Goal: Information Seeking & Learning: Check status

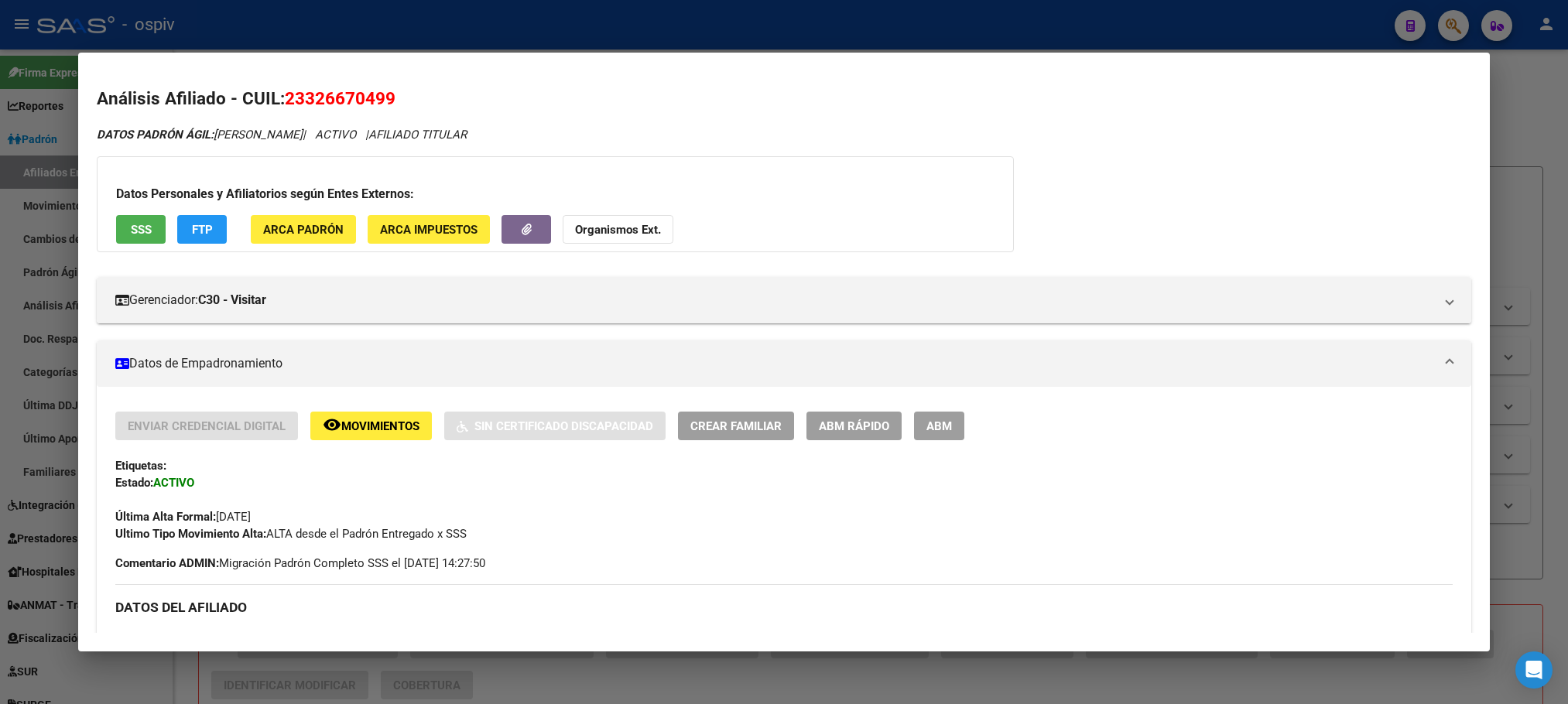
click at [348, 40] on div at bounding box center [784, 352] width 1568 height 704
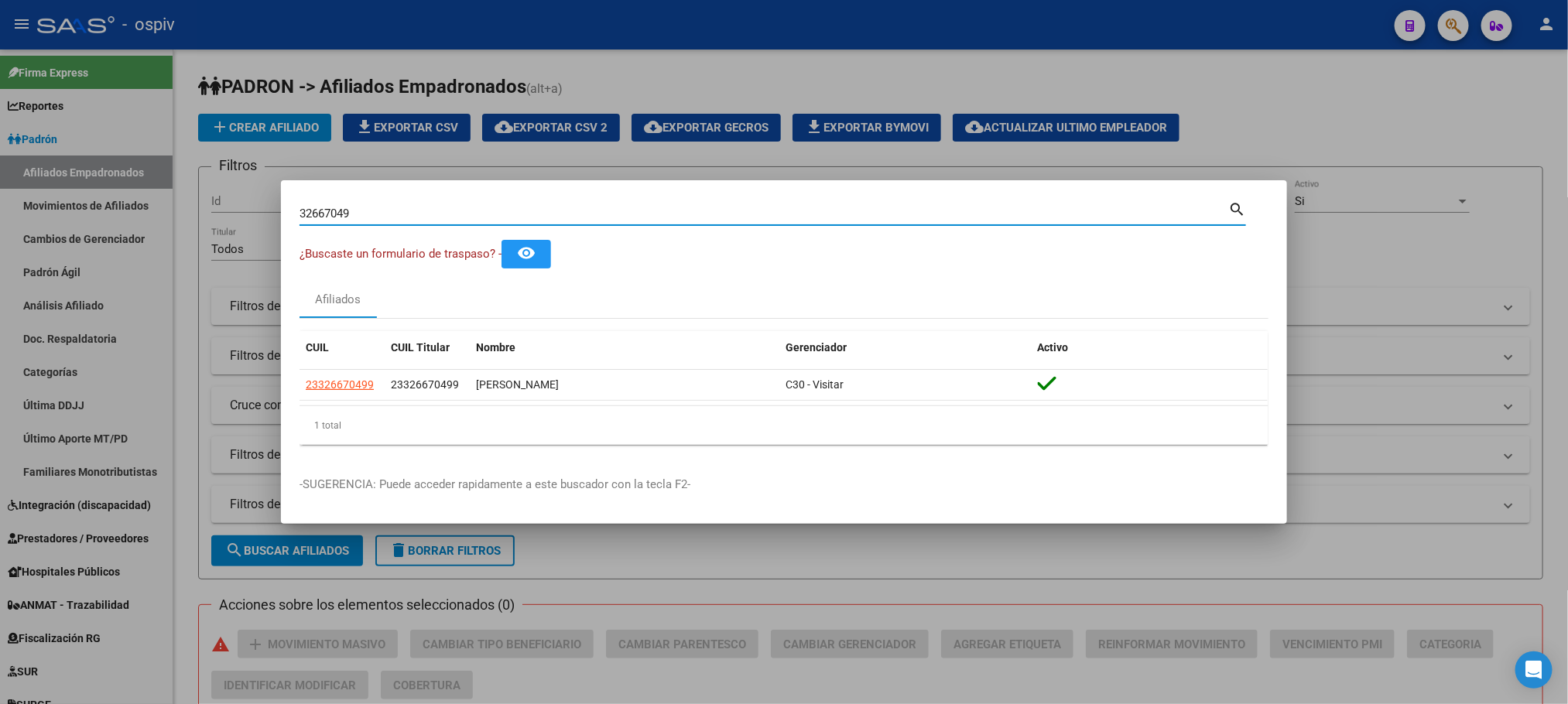
drag, startPoint x: 362, startPoint y: 212, endPoint x: 181, endPoint y: 210, distance: 181.0
click at [181, 210] on div "32667049 Buscar (apellido, dni, cuil, nro traspaso, cuit, obra social) search ¿…" at bounding box center [784, 352] width 1568 height 704
paste input "1733637"
type input "17336379"
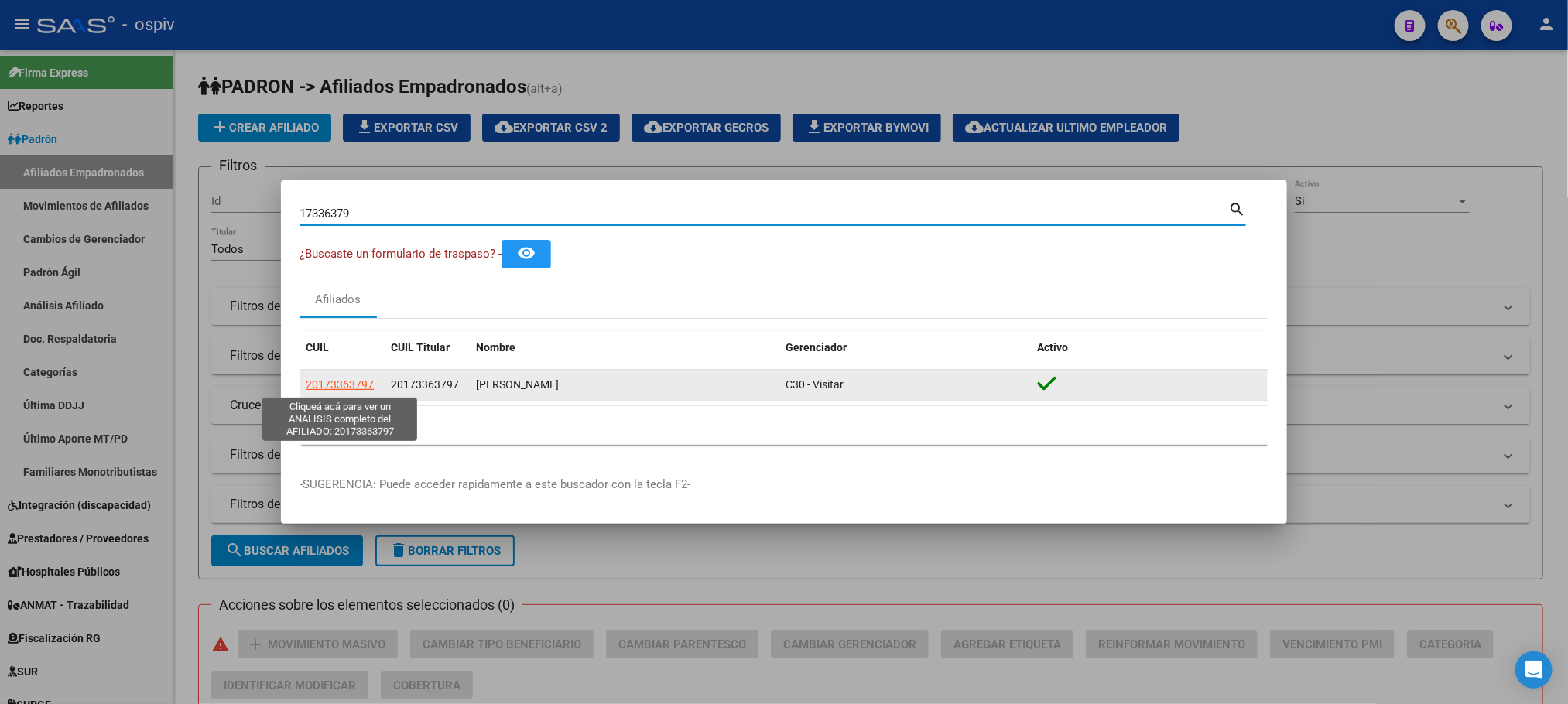
click at [358, 385] on span "20173363797" at bounding box center [340, 384] width 68 height 12
type textarea "20173363797"
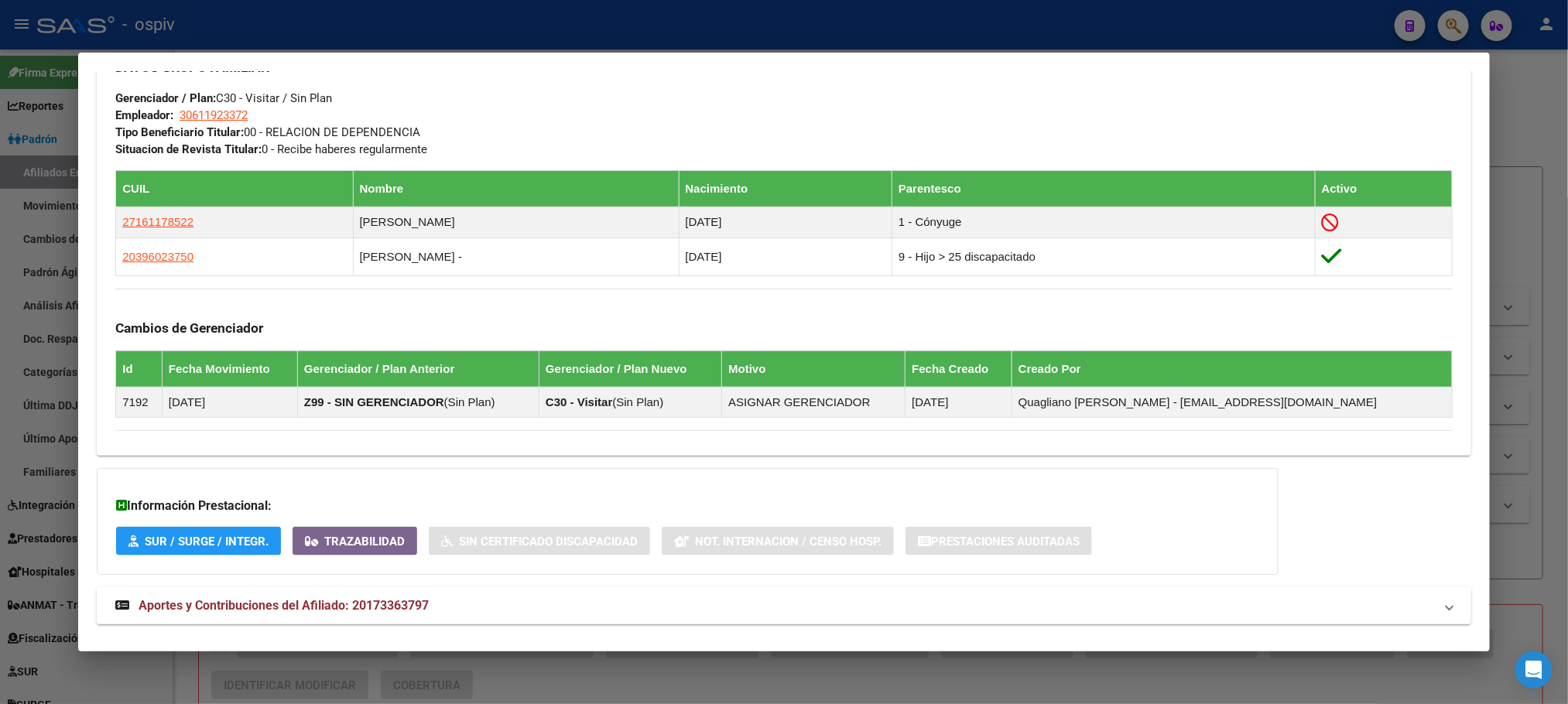
scroll to position [815, 0]
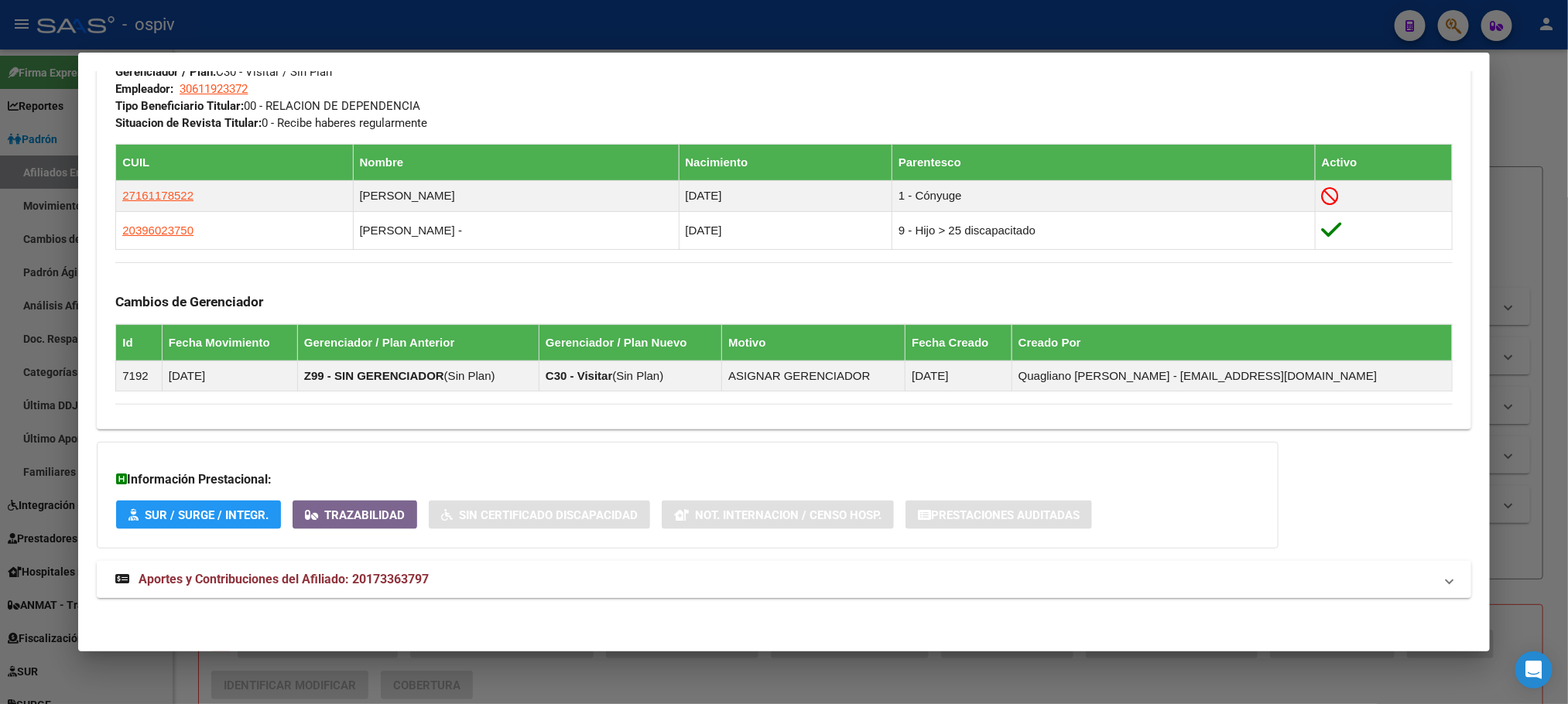
click at [305, 581] on span "Aportes y Contribuciones del Afiliado: 20173363797" at bounding box center [283, 578] width 290 height 15
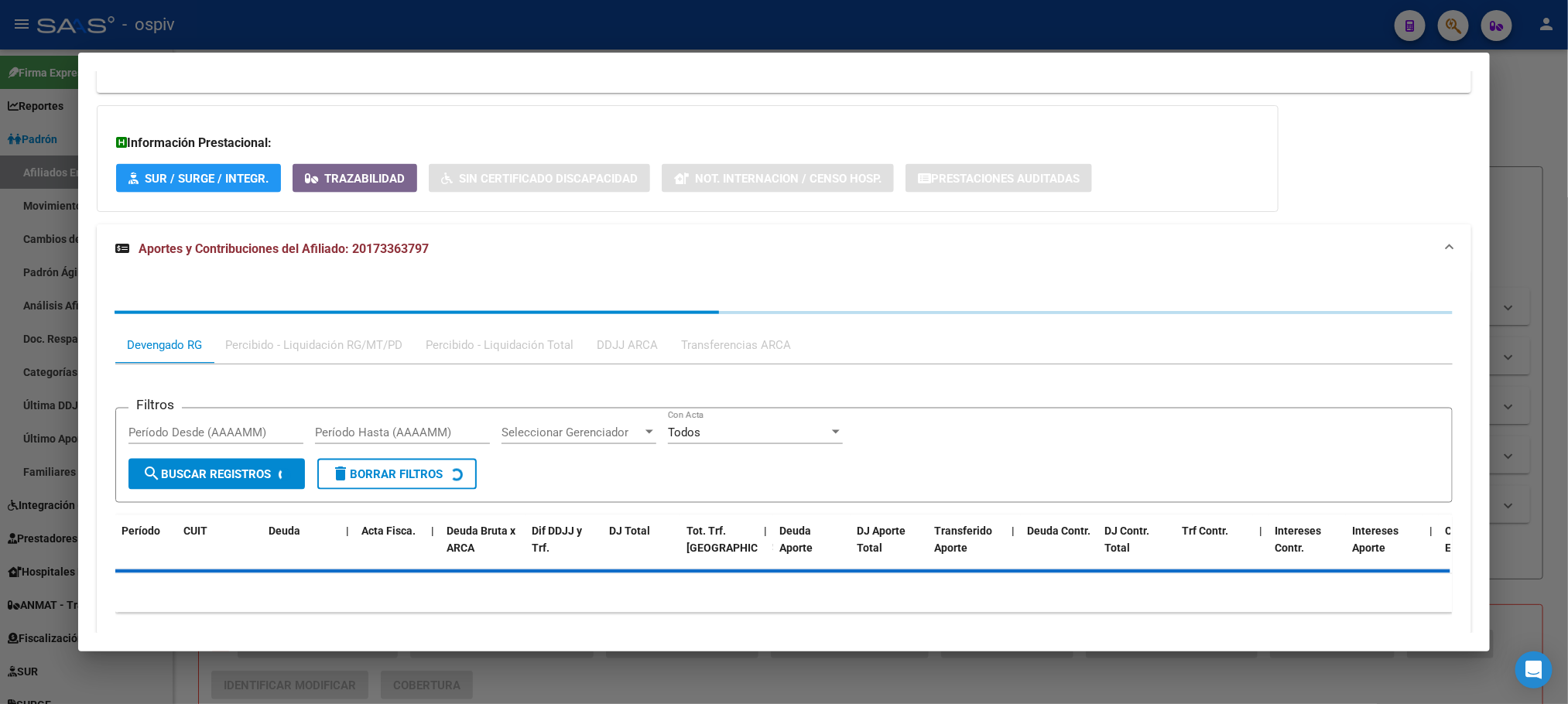
scroll to position [1204, 0]
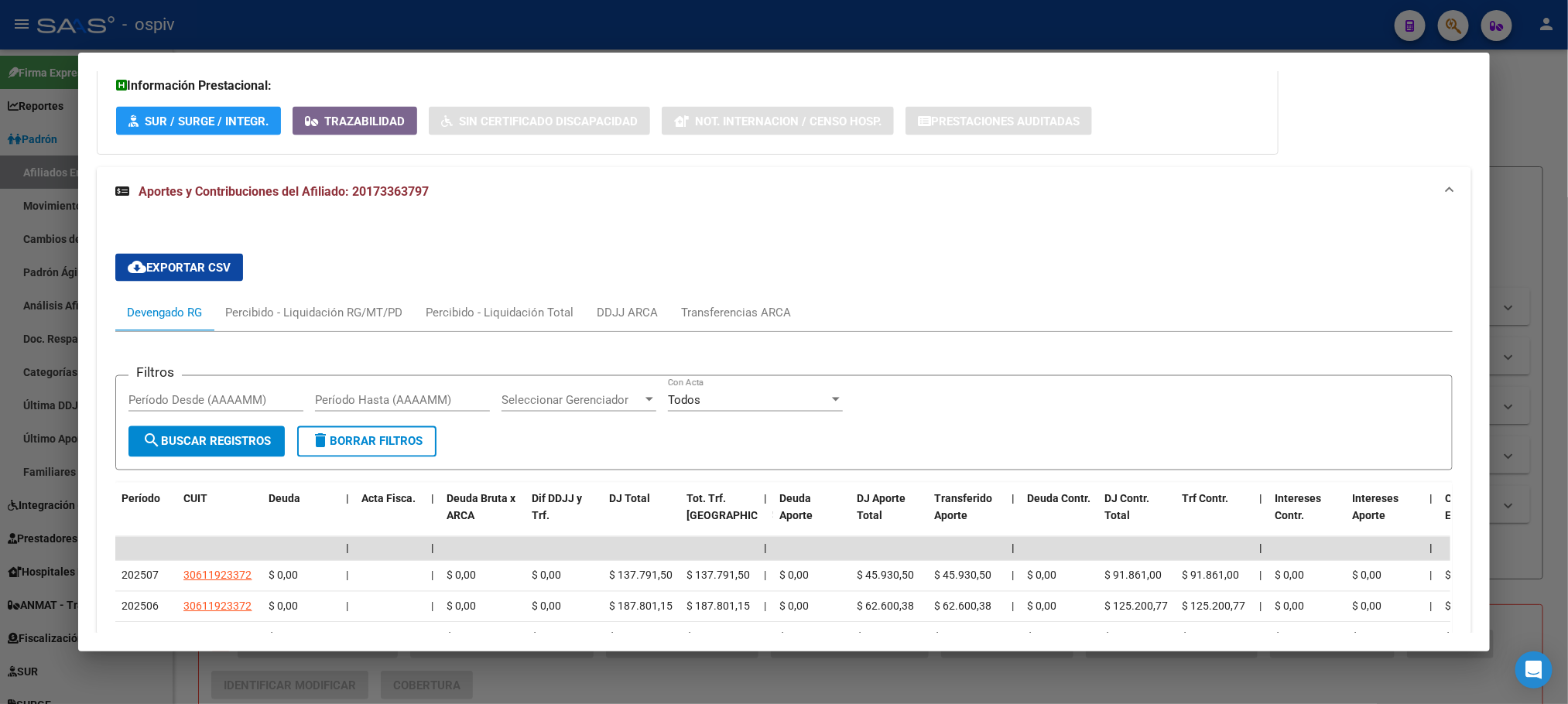
click at [344, 28] on div at bounding box center [784, 352] width 1568 height 704
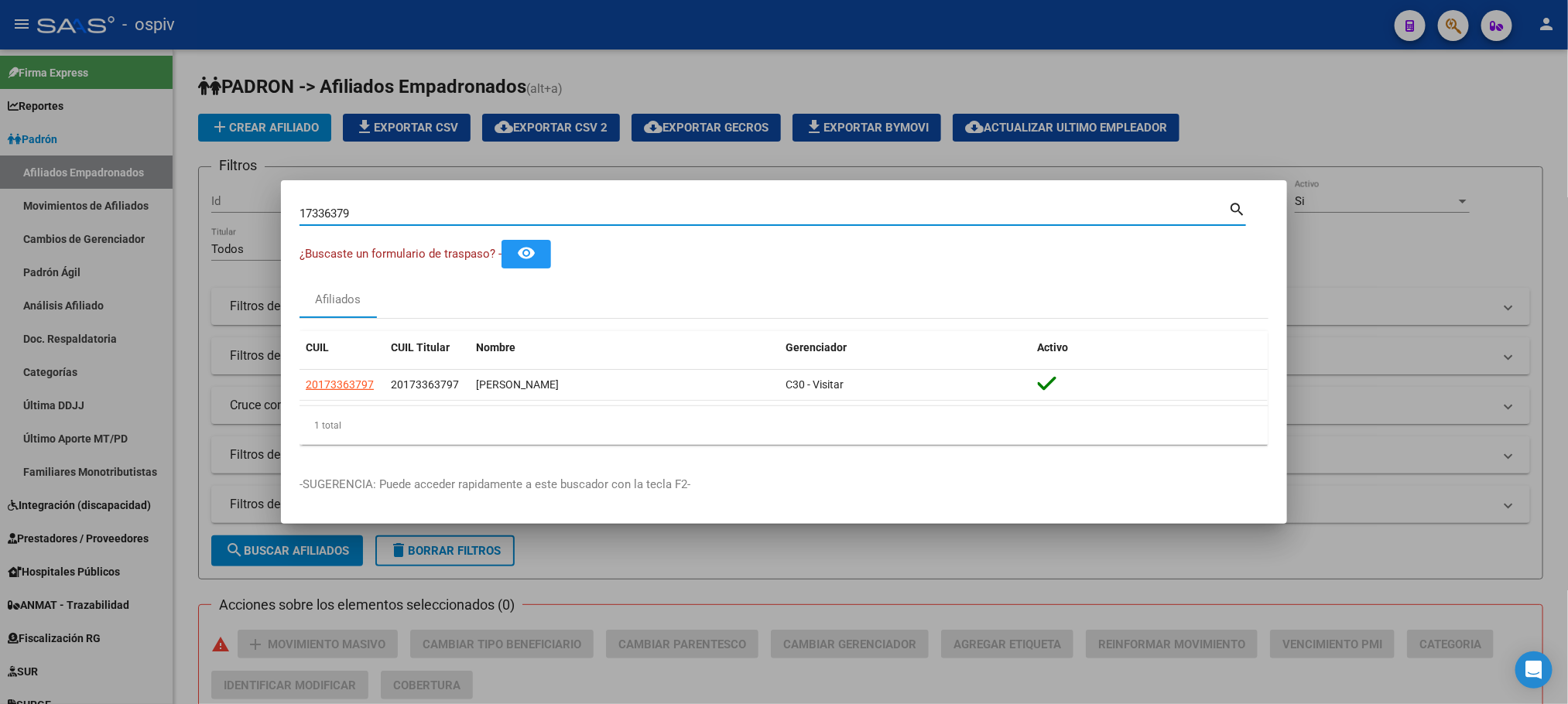
drag, startPoint x: 363, startPoint y: 209, endPoint x: 240, endPoint y: 210, distance: 123.0
click at [240, 210] on div "17336379 Buscar (apellido, dni, cuil, nro traspaso, cuit, obra social) search ¿…" at bounding box center [784, 352] width 1568 height 704
paste input "55927697"
type input "55927697"
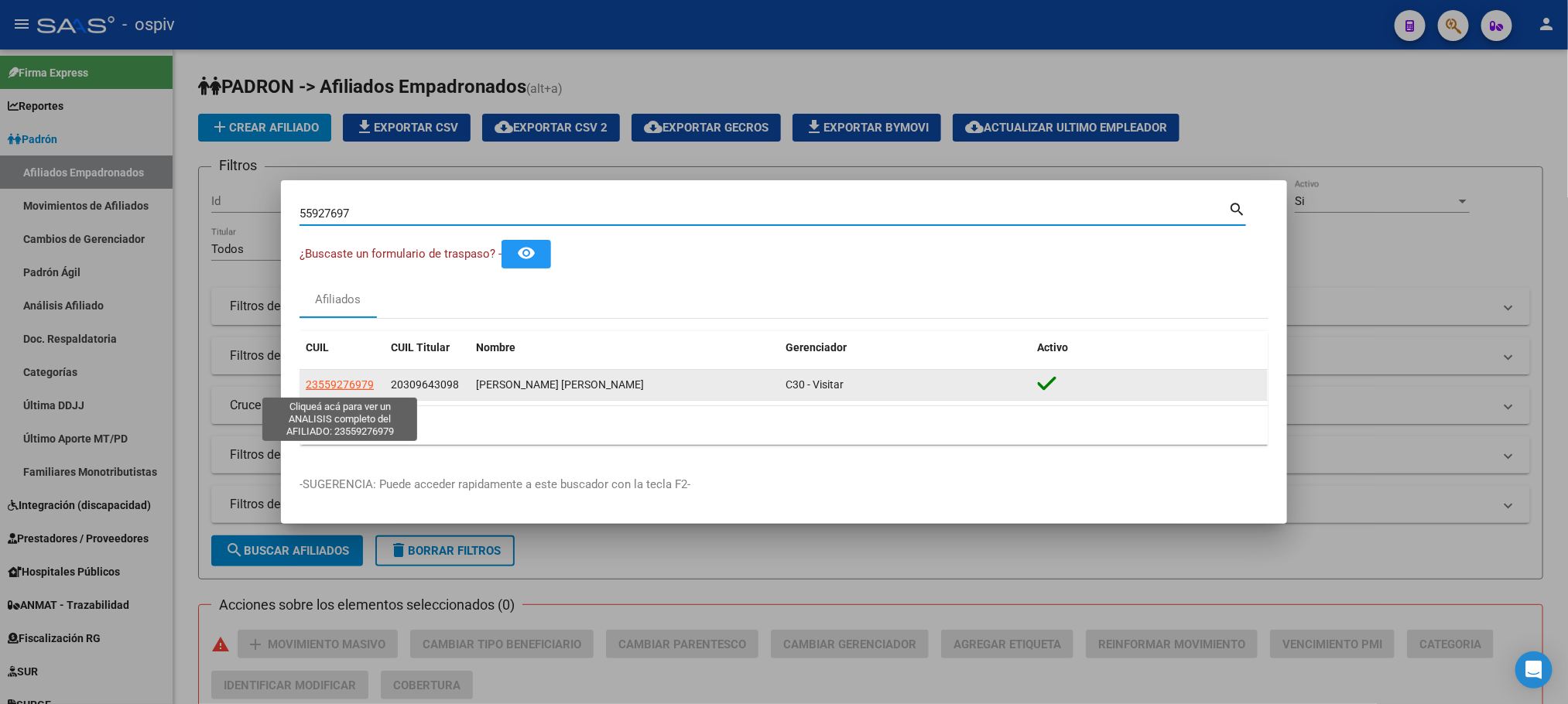
click at [347, 387] on span "23559276979" at bounding box center [340, 384] width 68 height 12
type textarea "23559276979"
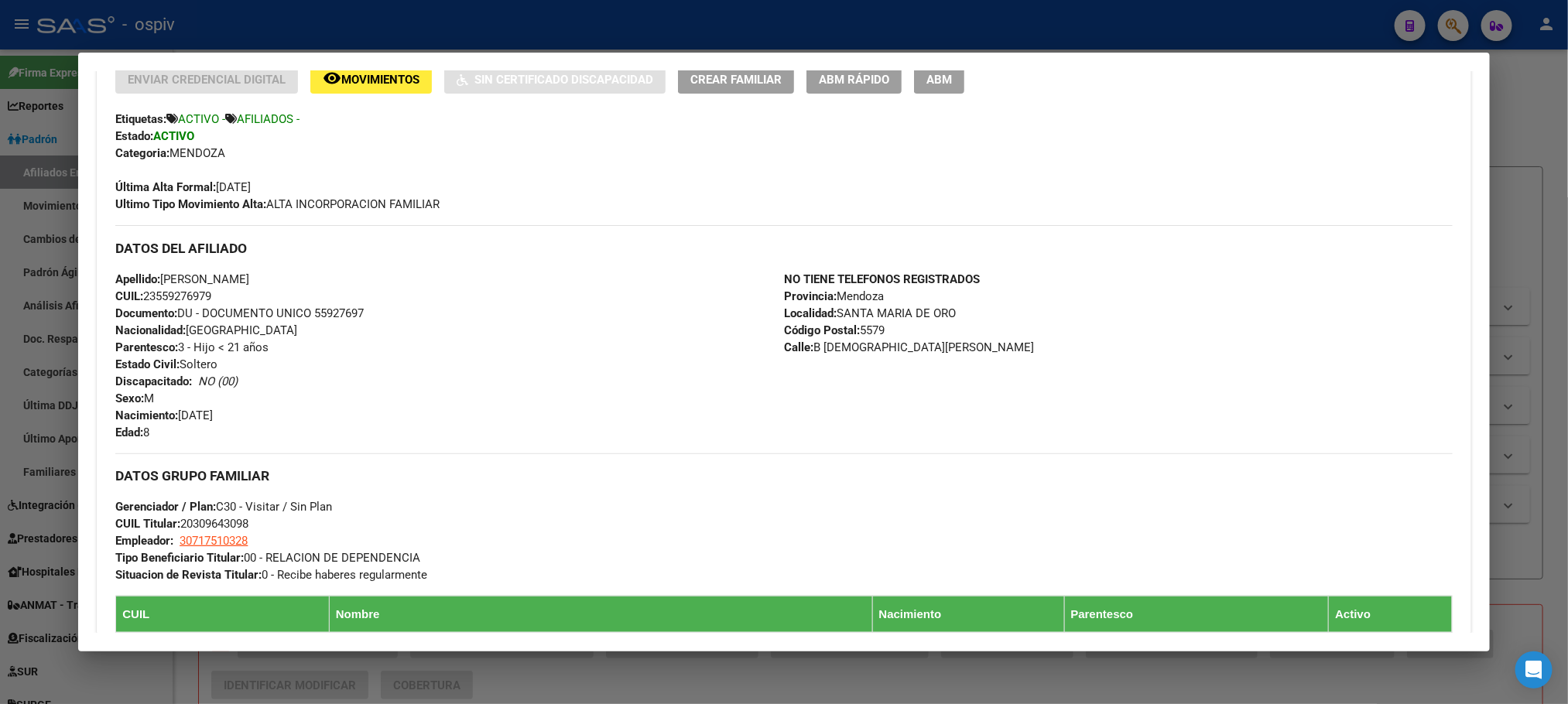
scroll to position [0, 0]
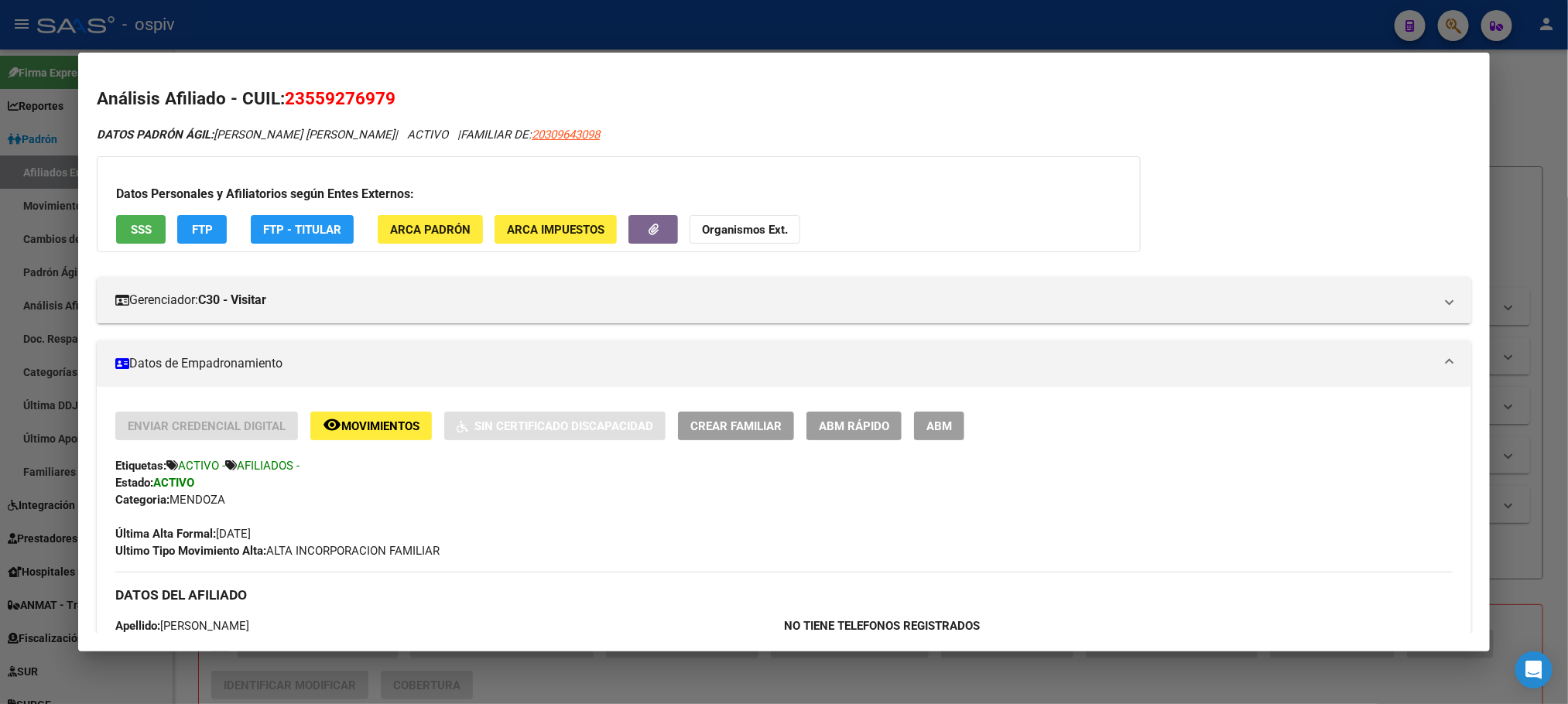
click at [497, 26] on div at bounding box center [784, 352] width 1568 height 704
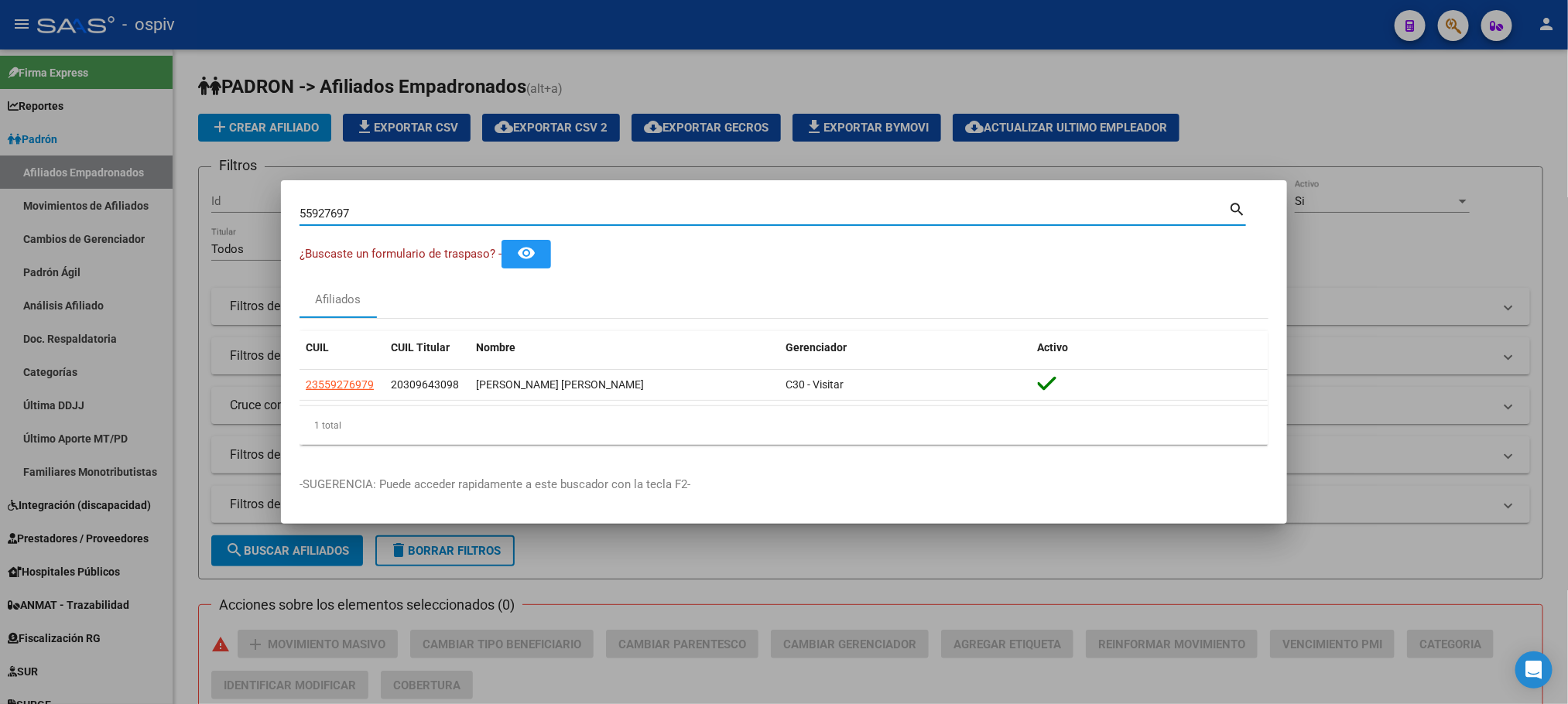
drag, startPoint x: 359, startPoint y: 211, endPoint x: 153, endPoint y: 210, distance: 206.0
click at [153, 210] on div "55927697 Buscar (apellido, dni, cuil, nro traspaso, cuit, obra social) search ¿…" at bounding box center [784, 352] width 1568 height 704
paste input "33277463"
type input "33277463"
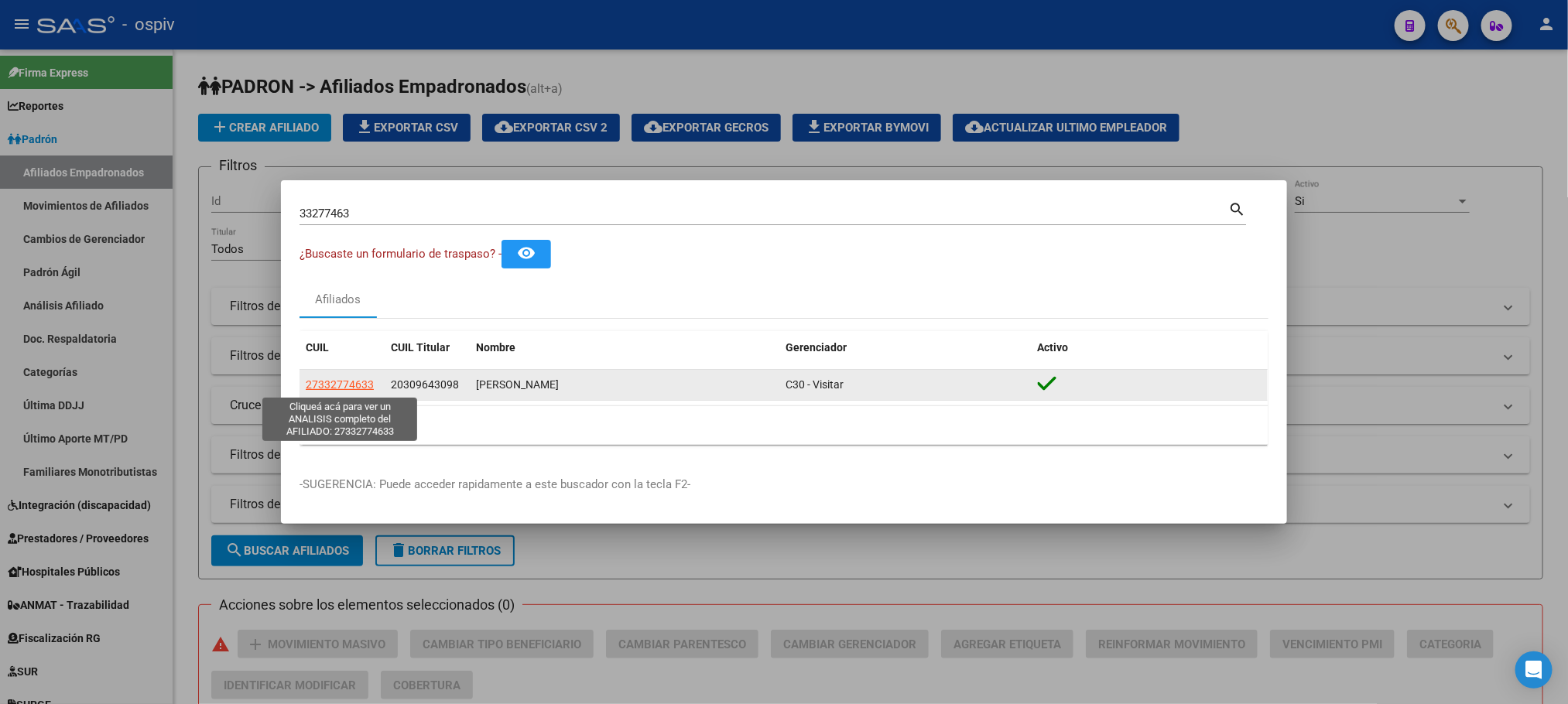
click at [359, 382] on span "27332774633" at bounding box center [340, 384] width 68 height 12
type textarea "27332774633"
